Goal: Find specific page/section: Find specific page/section

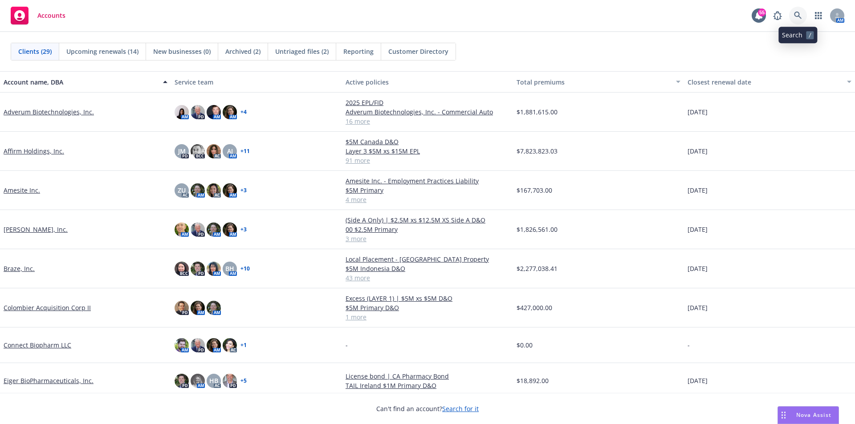
click at [796, 17] on icon at bounding box center [798, 16] width 8 height 8
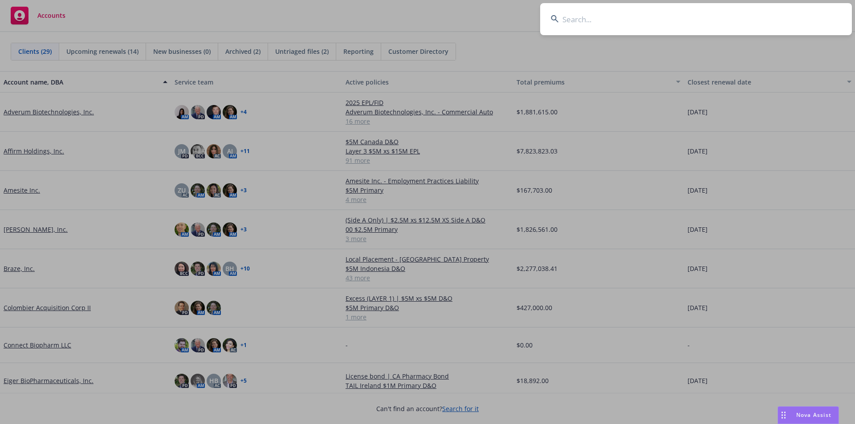
click at [690, 26] on input at bounding box center [696, 19] width 312 height 32
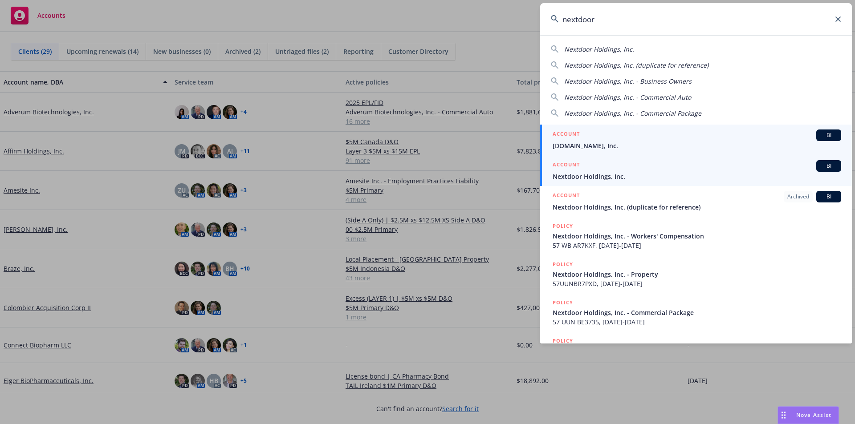
type input "nextdoor"
click at [653, 173] on span "Nextdoor Holdings, Inc." at bounding box center [697, 176] width 289 height 9
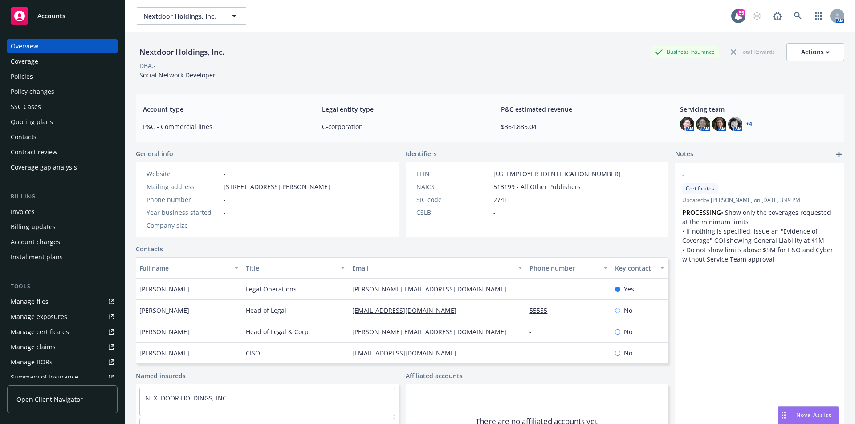
click at [24, 301] on div "Manage files" at bounding box center [30, 302] width 38 height 14
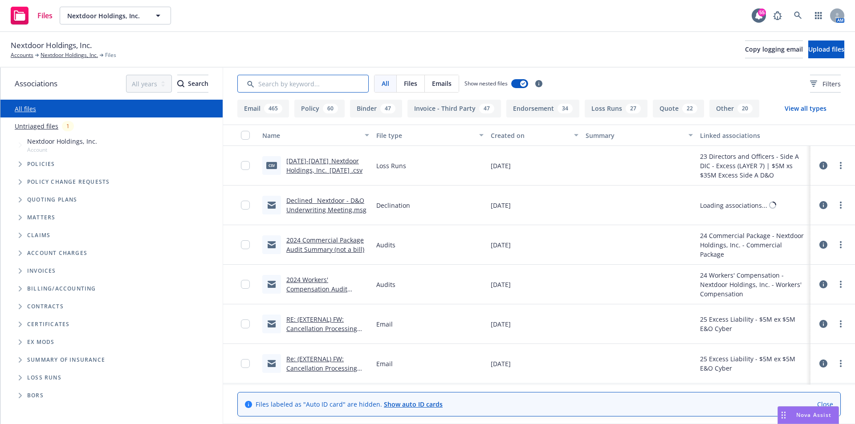
click at [268, 82] on input "Search by keyword..." at bounding box center [302, 84] width 131 height 18
click at [269, 86] on input "Search by keyword..." at bounding box center [302, 84] width 131 height 18
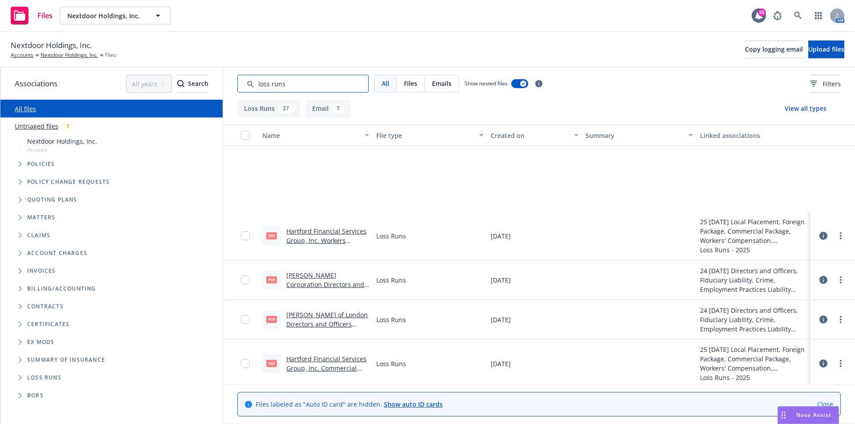
scroll to position [713, 0]
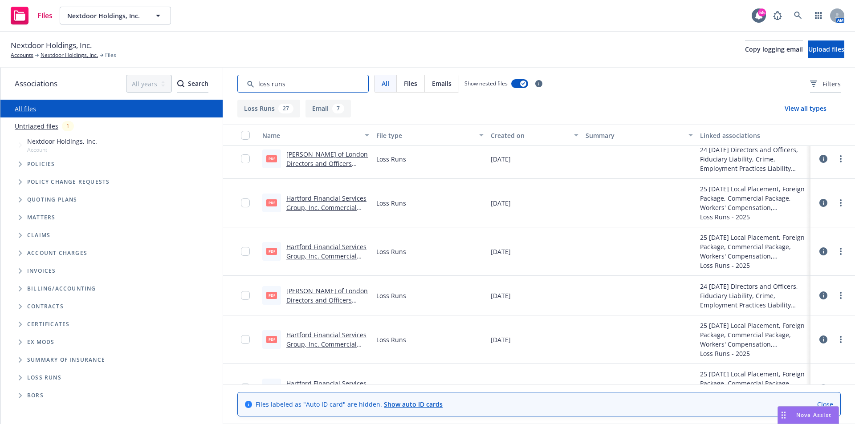
type input "loss runs"
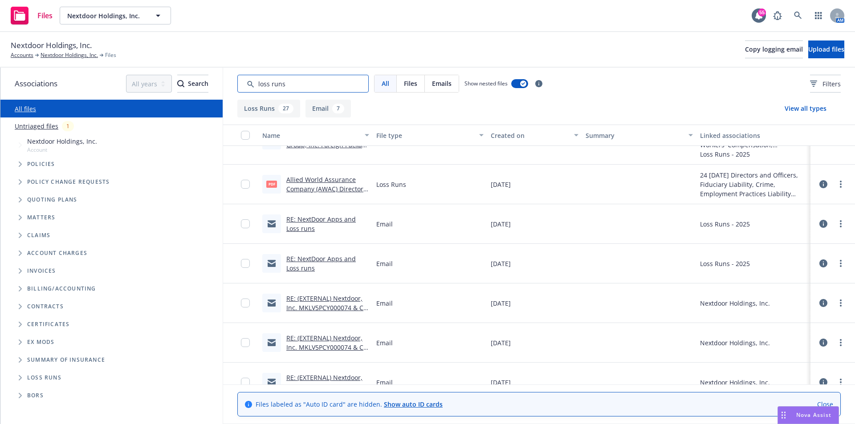
scroll to position [935, 0]
